Goal: Task Accomplishment & Management: Use online tool/utility

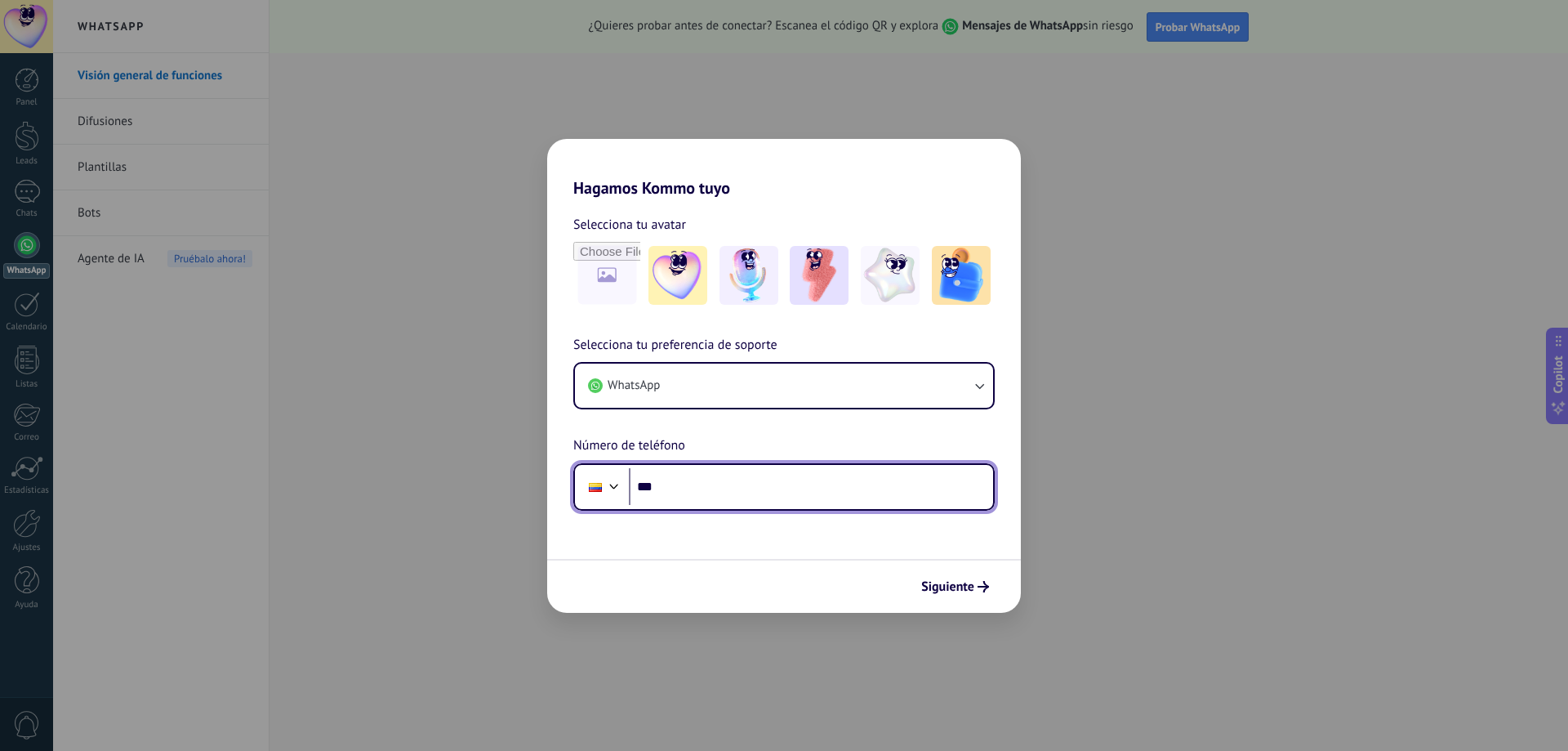
click at [702, 486] on input "***" at bounding box center [811, 487] width 364 height 38
type input "**********"
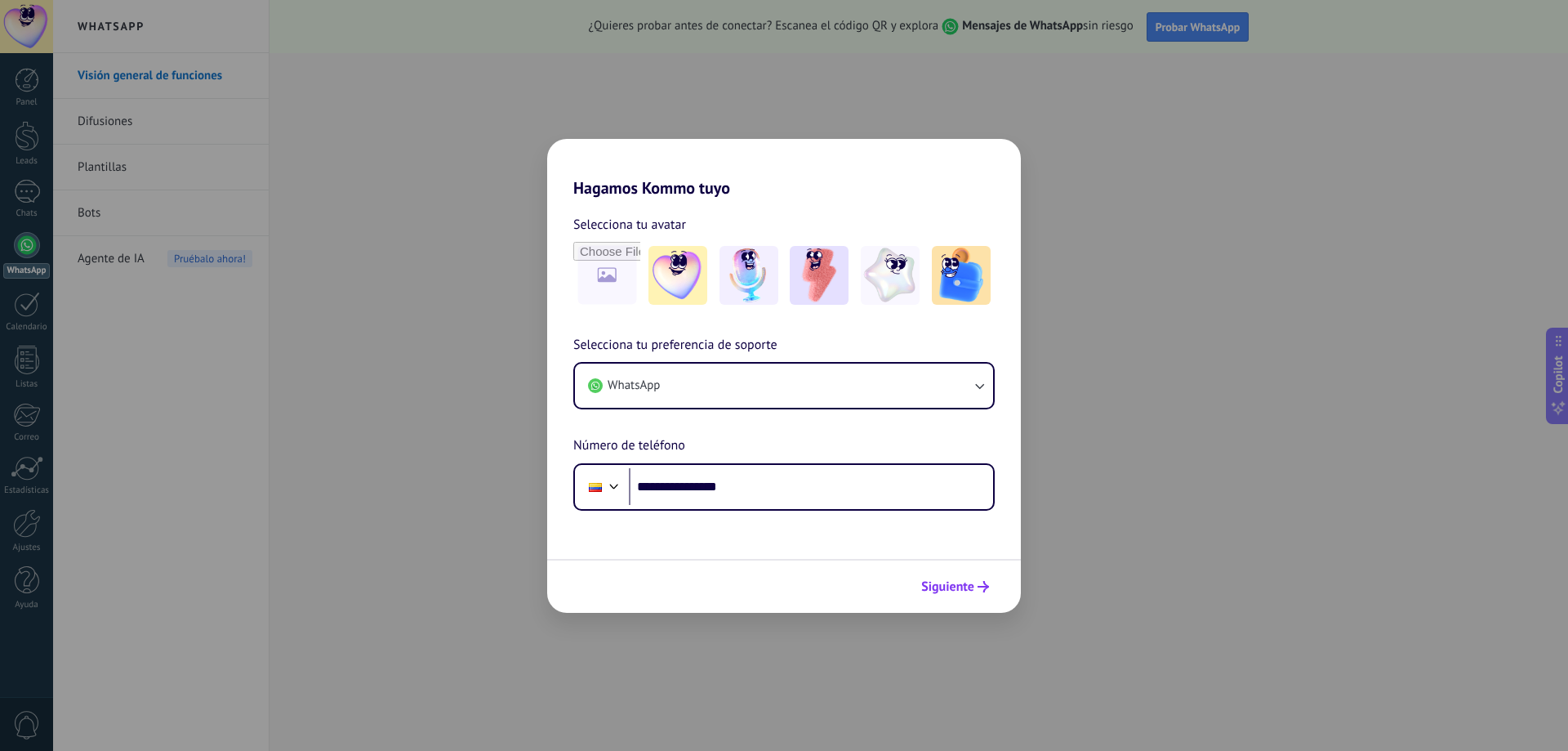
click at [965, 588] on span "Siguiente" at bounding box center [948, 587] width 53 height 11
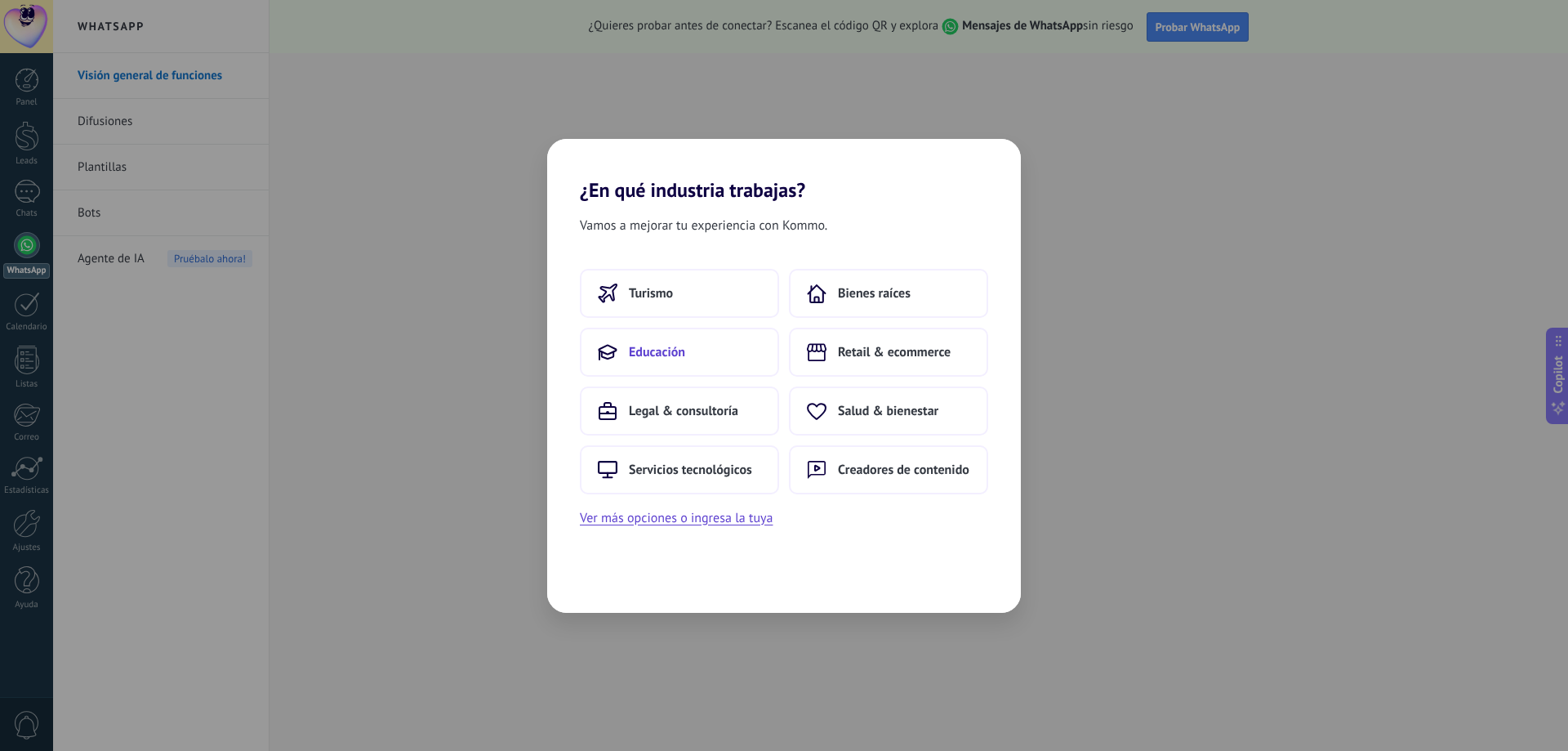
click at [658, 362] on button "Educación" at bounding box center [679, 352] width 199 height 49
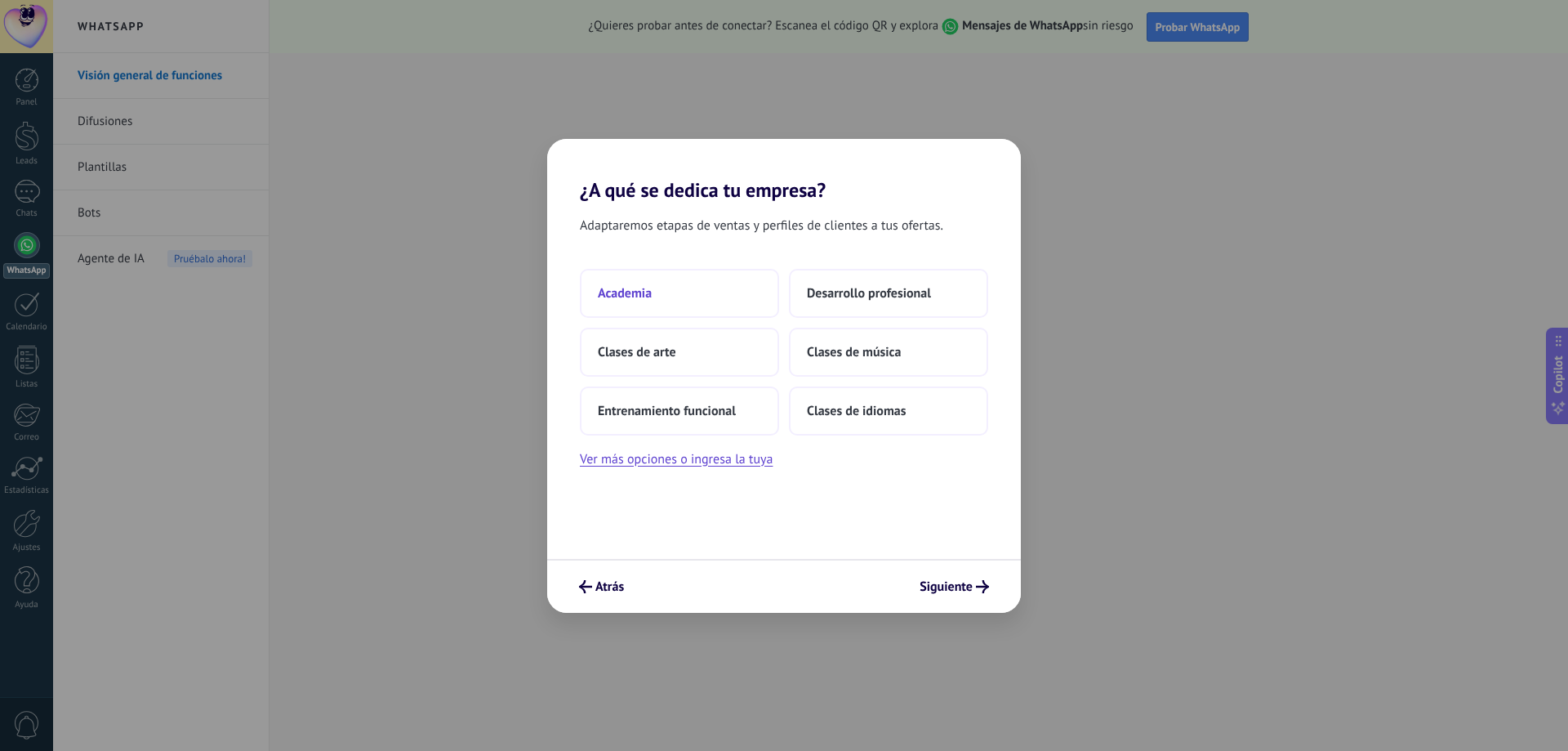
click at [717, 309] on button "Academia" at bounding box center [679, 293] width 199 height 49
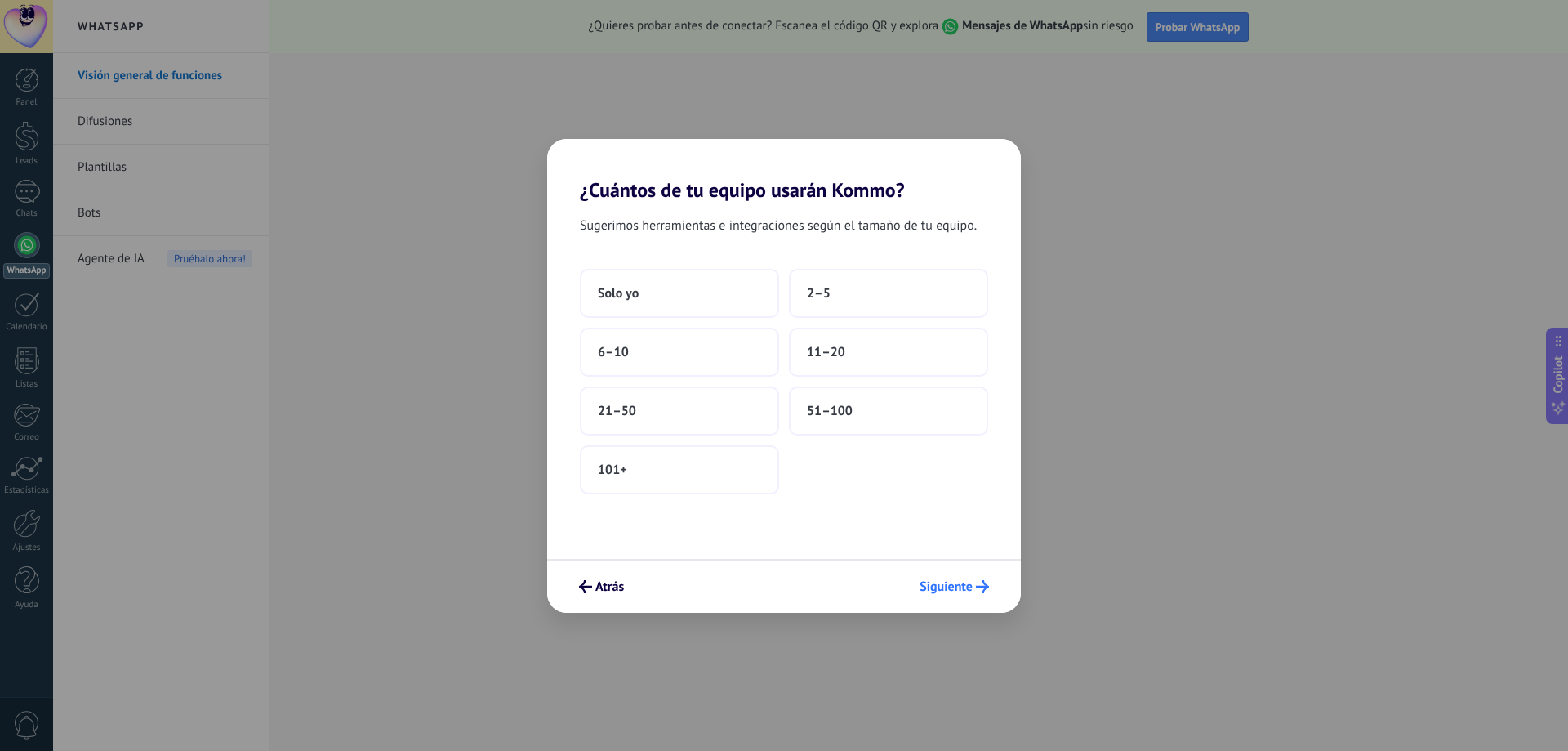
click at [942, 585] on span "Siguiente" at bounding box center [946, 587] width 53 height 11
click at [633, 414] on span "21–50" at bounding box center [617, 410] width 38 height 16
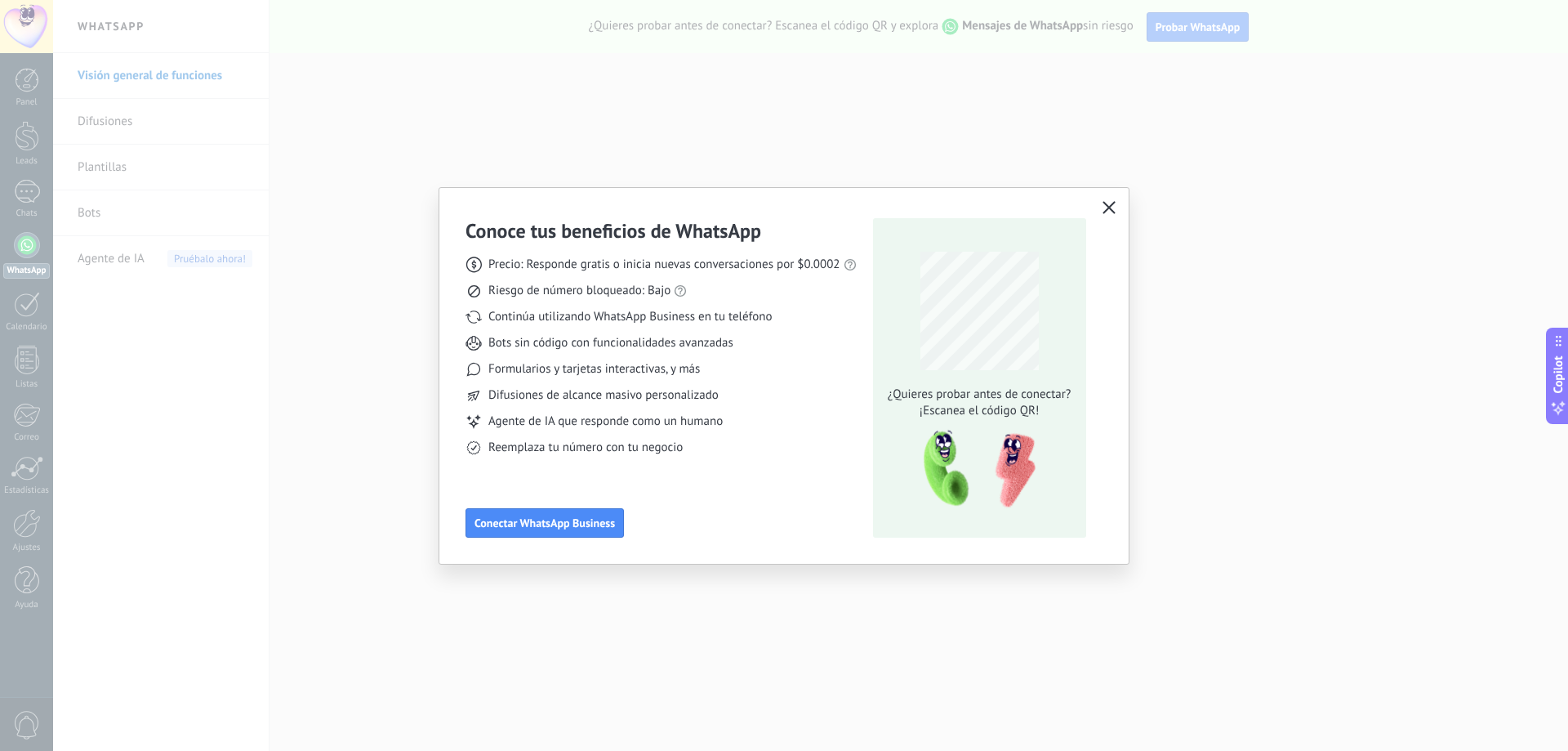
click at [1107, 213] on icon "button" at bounding box center [1109, 207] width 13 height 13
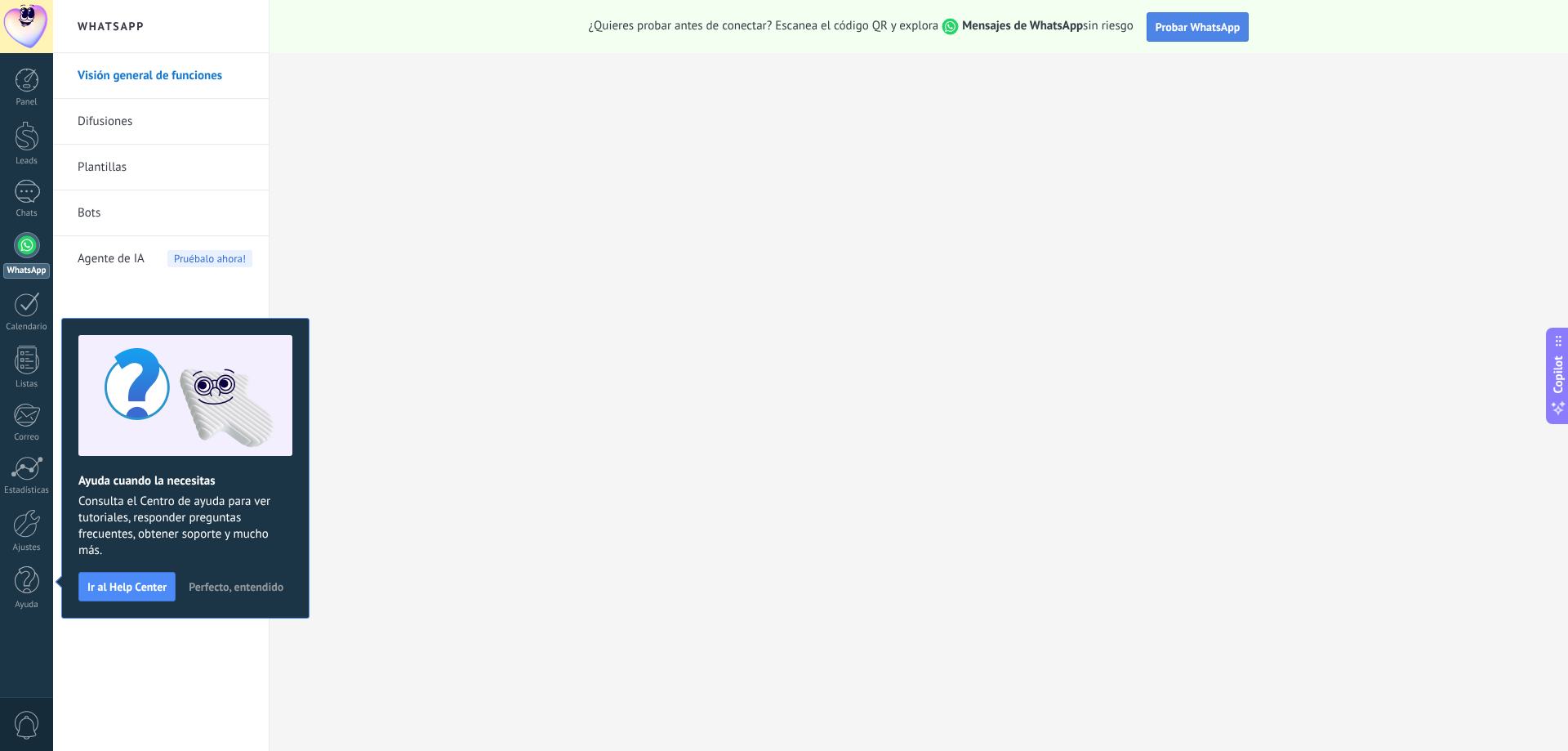
click at [1211, 33] on span "Probar WhatsApp" at bounding box center [1197, 27] width 85 height 15
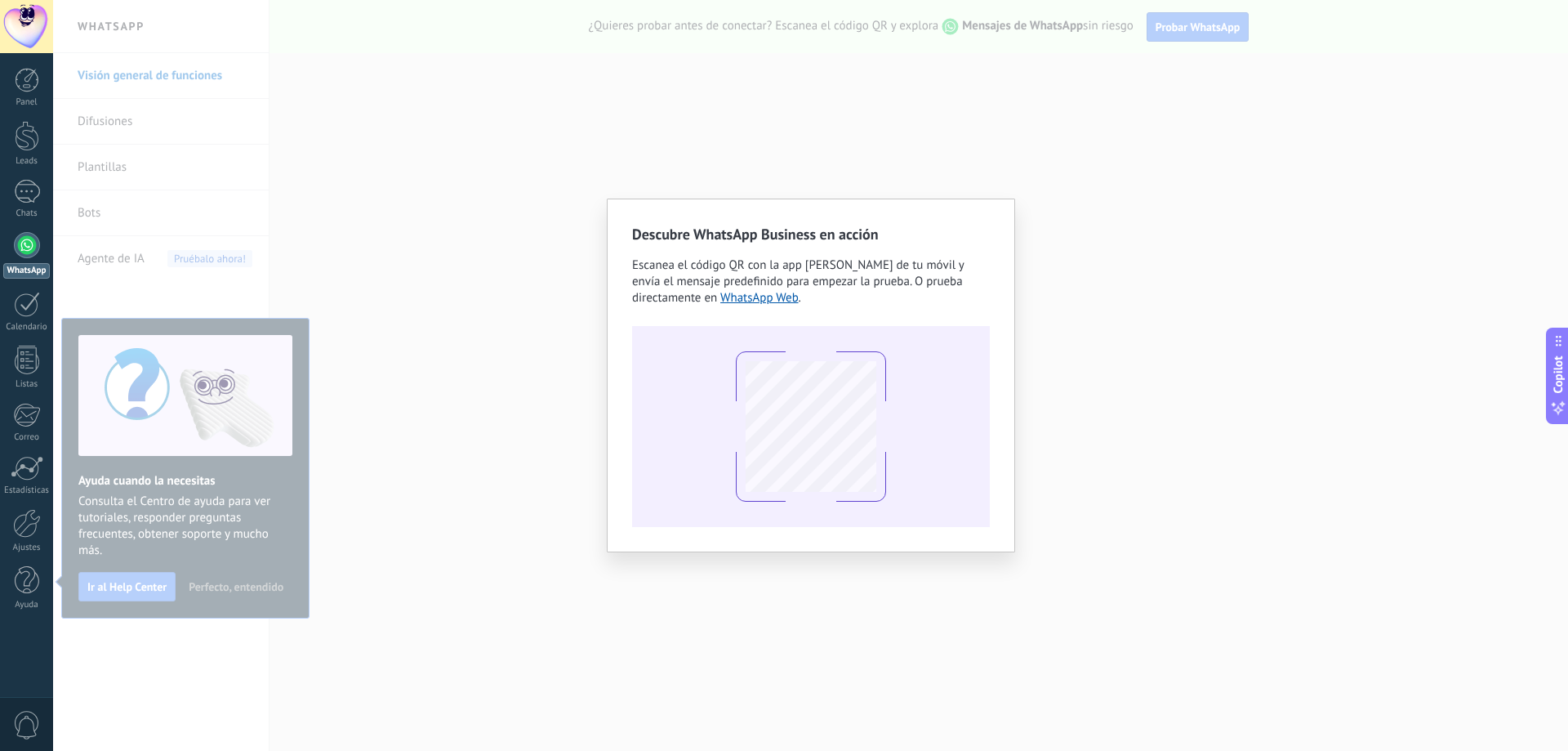
click at [26, 246] on div at bounding box center [27, 245] width 26 height 26
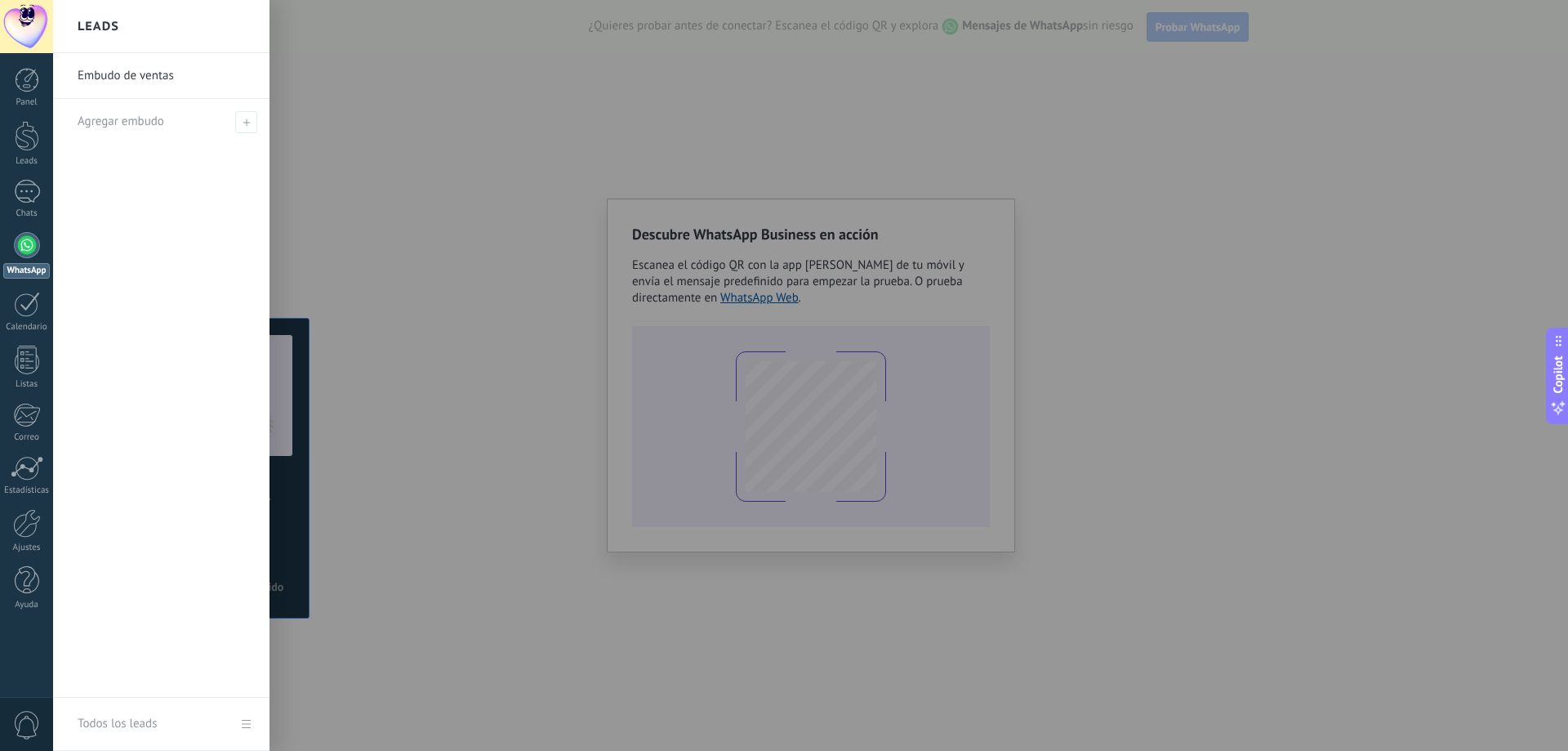
click at [26, 246] on div at bounding box center [27, 245] width 26 height 26
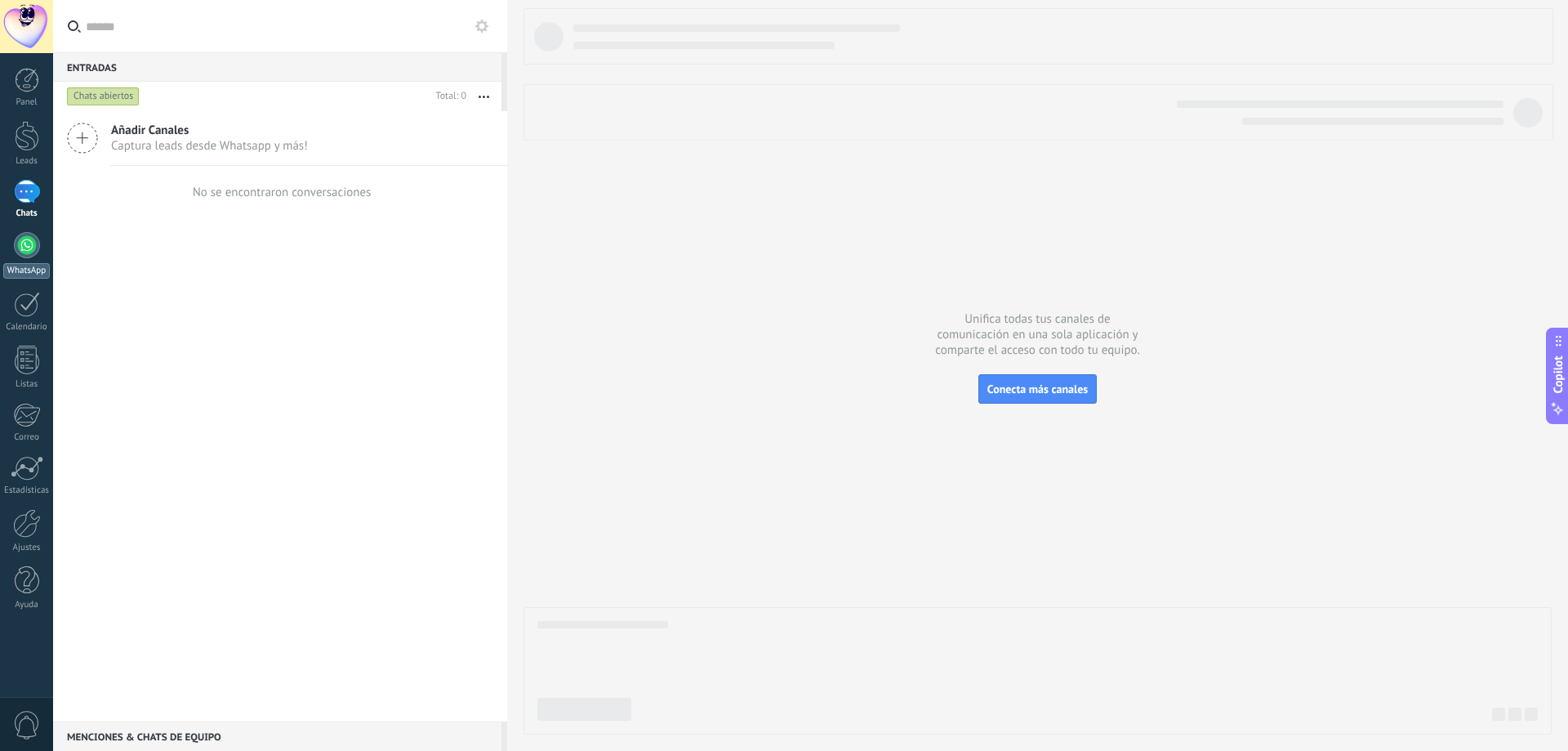
click at [22, 244] on div at bounding box center [27, 245] width 26 height 26
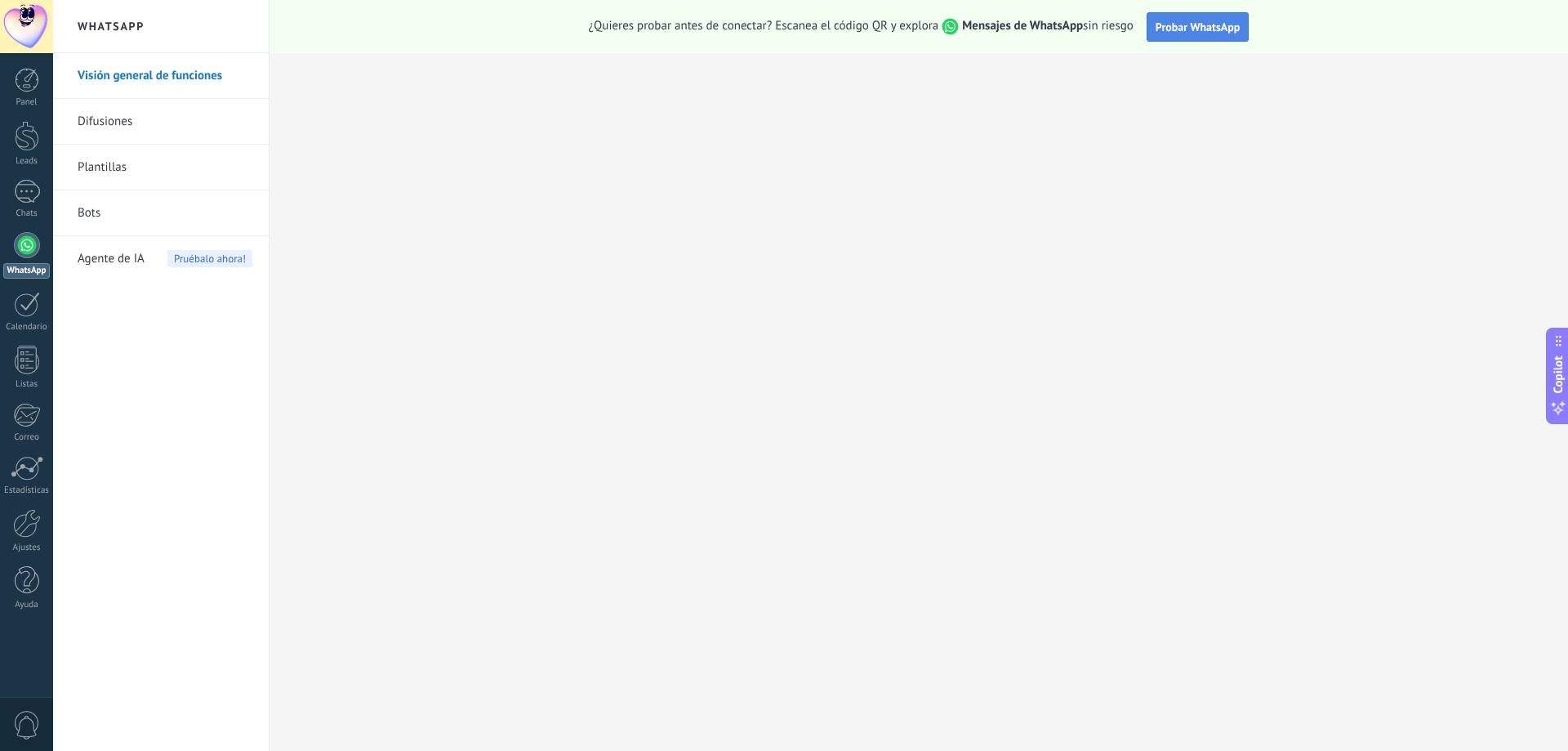
click at [1191, 20] on span "Probar WhatsApp" at bounding box center [1197, 27] width 85 height 15
